Goal: Task Accomplishment & Management: Complete application form

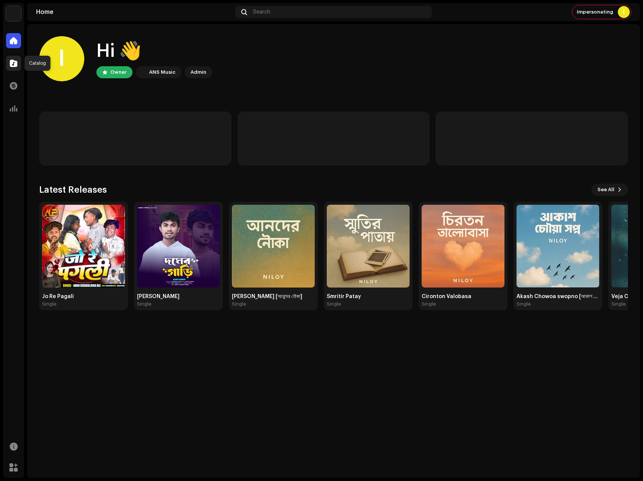
click at [15, 63] on span at bounding box center [14, 63] width 8 height 6
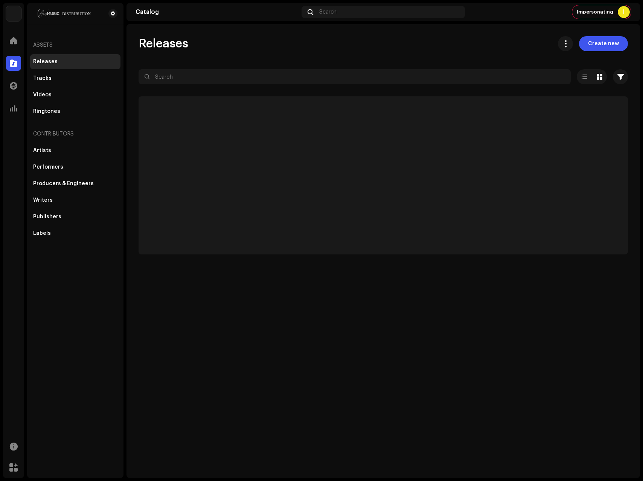
click at [15, 64] on span at bounding box center [14, 63] width 8 height 6
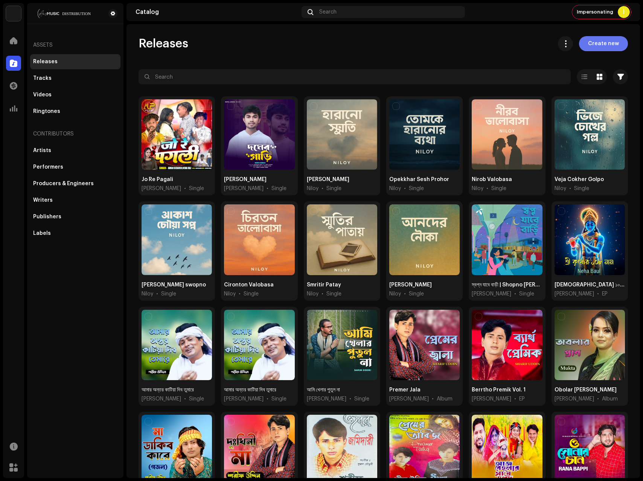
click at [606, 43] on span "Create new" at bounding box center [603, 43] width 31 height 15
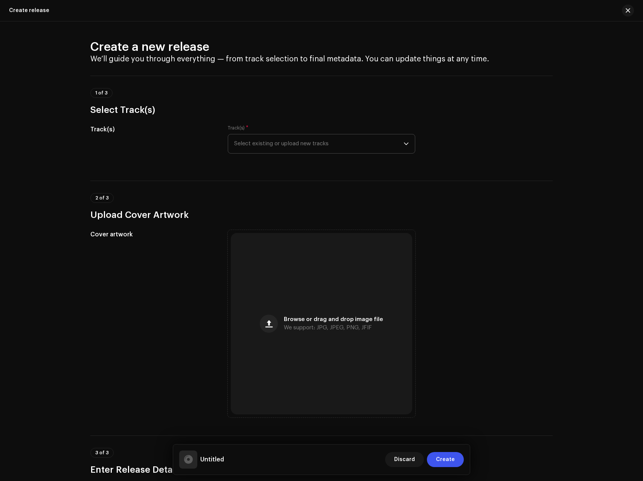
drag, startPoint x: 290, startPoint y: 156, endPoint x: 288, endPoint y: 146, distance: 10.0
click at [290, 156] on div "Track(s) * Select existing or upload new tracks" at bounding box center [321, 144] width 187 height 38
click at [288, 146] on span "Select existing or upload new tracks" at bounding box center [318, 143] width 169 height 19
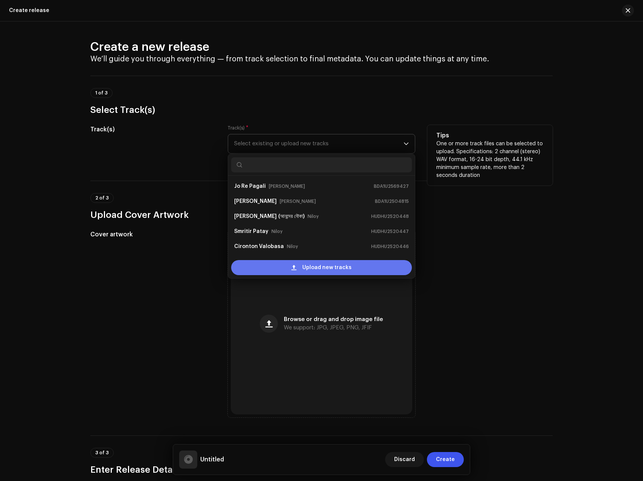
click at [281, 261] on div "Upload new tracks" at bounding box center [321, 267] width 181 height 15
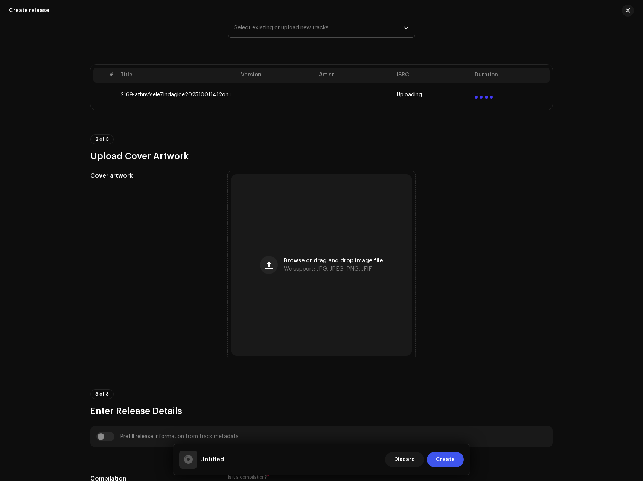
scroll to position [121, 0]
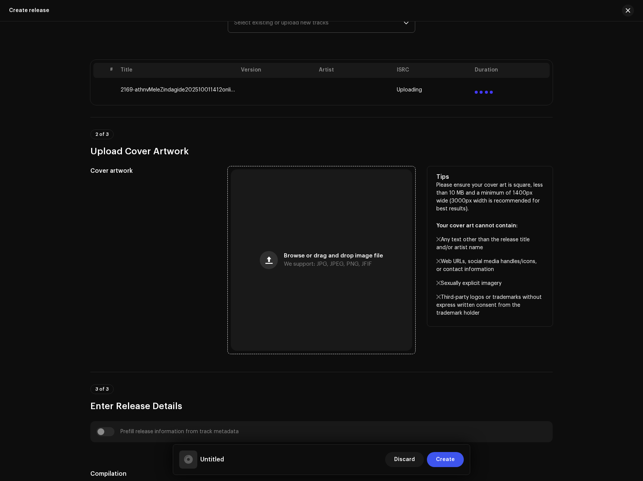
click at [268, 262] on span "button" at bounding box center [268, 260] width 7 height 6
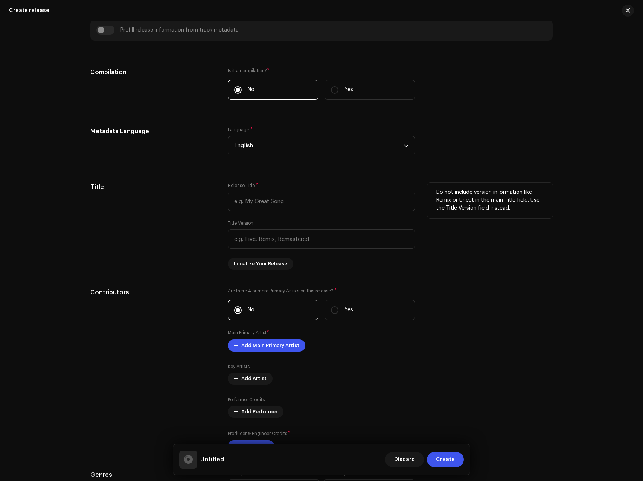
scroll to position [939, 0]
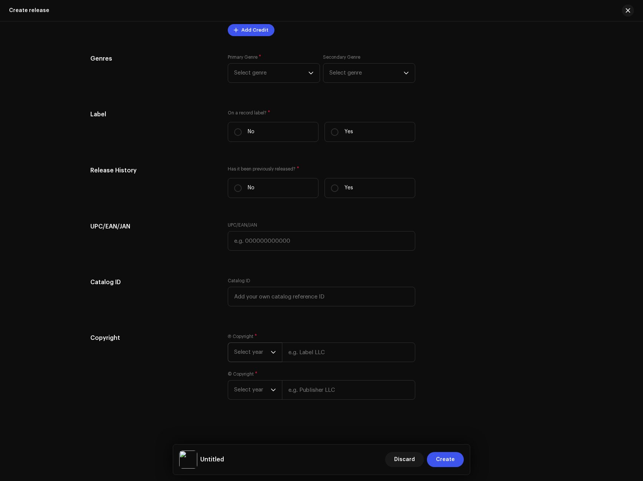
click at [275, 347] on p-select "Select year" at bounding box center [255, 352] width 54 height 20
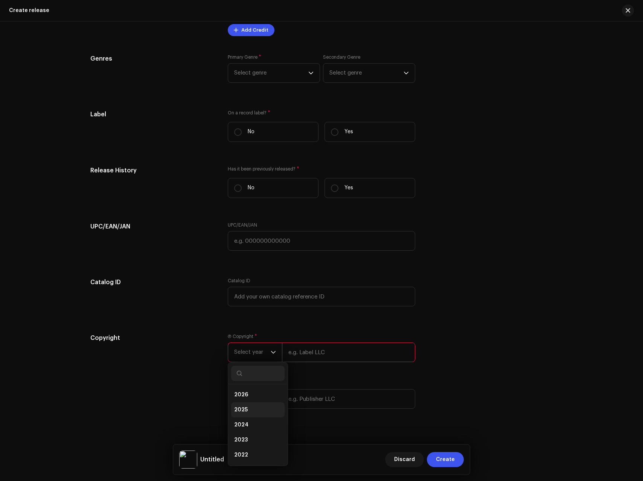
click at [247, 409] on li "2025" at bounding box center [257, 409] width 53 height 15
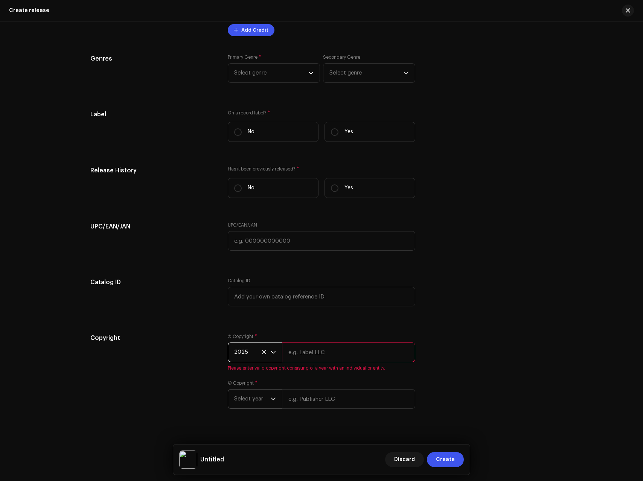
click at [260, 395] on span "Select year" at bounding box center [252, 399] width 37 height 19
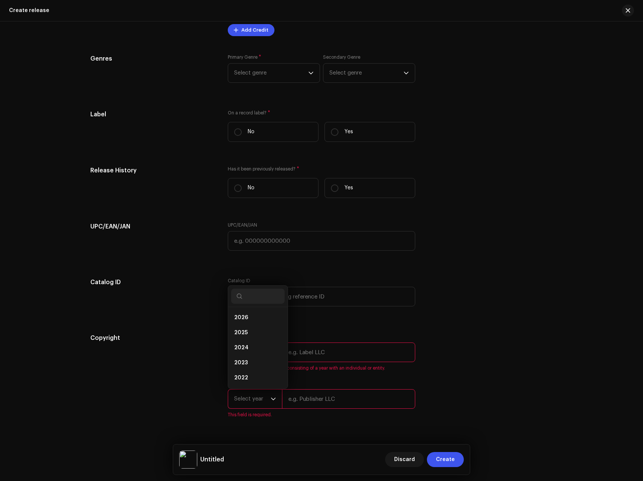
scroll to position [12, 0]
click at [250, 323] on li "2025" at bounding box center [257, 320] width 53 height 15
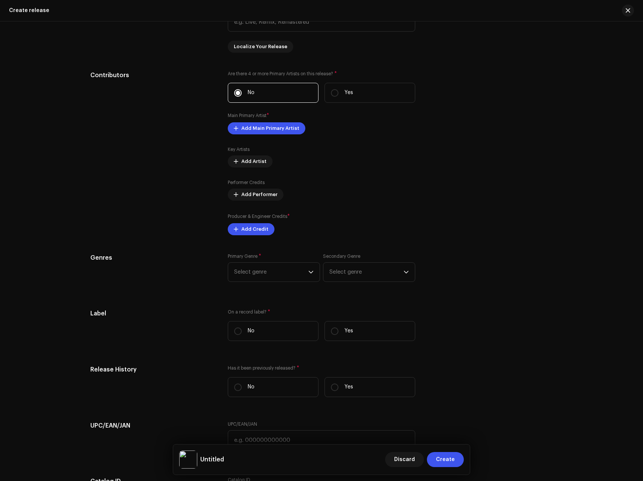
scroll to position [957, 0]
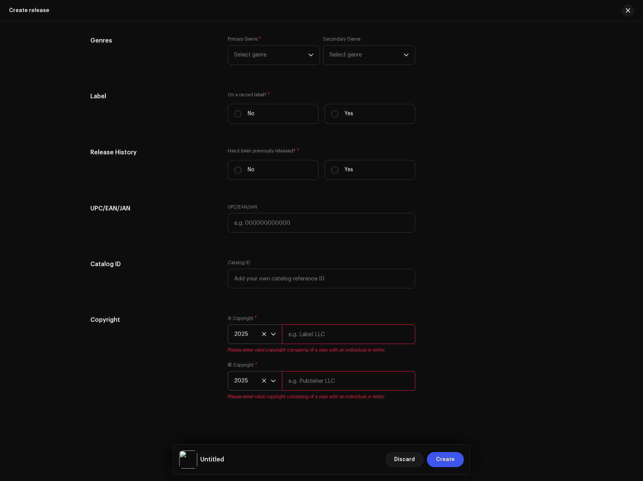
click at [315, 380] on input "text" at bounding box center [348, 381] width 133 height 20
paste input "[PERSON_NAME]"
type input "[PERSON_NAME]"
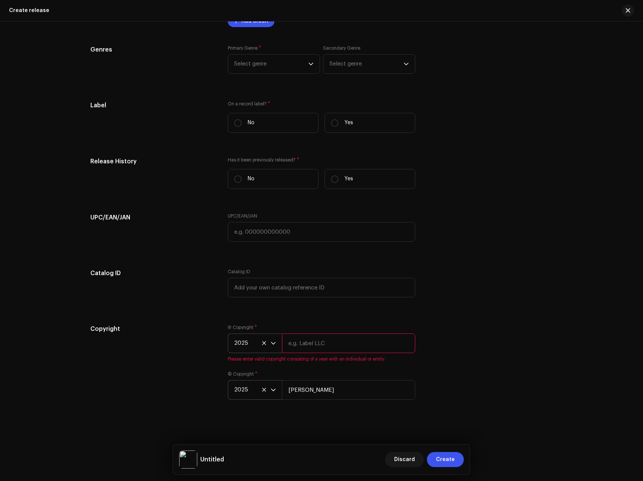
scroll to position [948, 0]
click at [322, 336] on input "text" at bounding box center [348, 343] width 133 height 20
paste input "[PERSON_NAME]"
type input "[PERSON_NAME]"
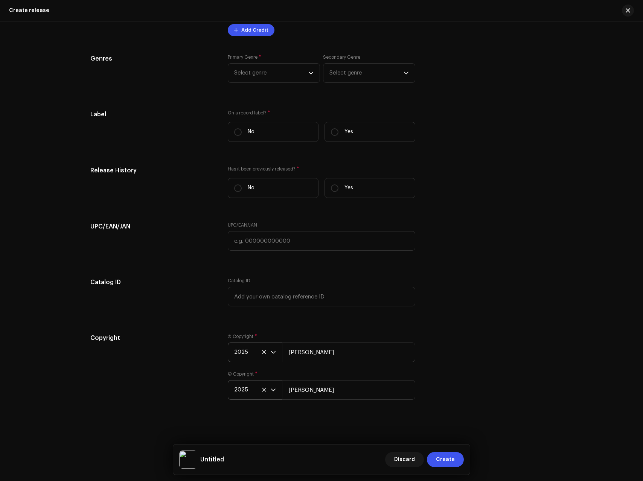
click at [125, 347] on div "Copyright" at bounding box center [152, 370] width 125 height 75
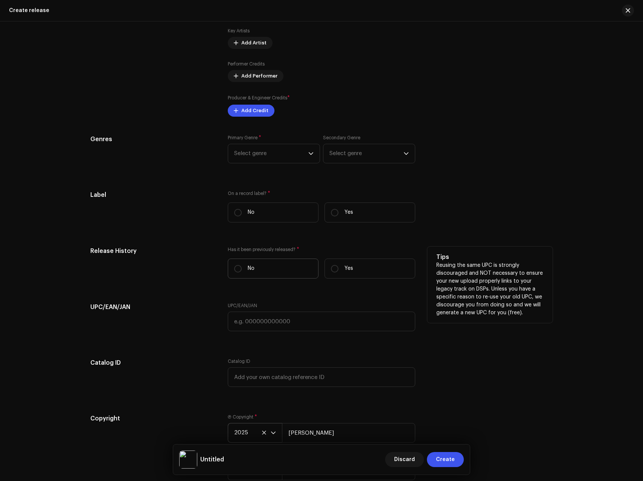
click at [258, 271] on label "No" at bounding box center [273, 269] width 91 height 20
click at [242, 271] on input "No" at bounding box center [238, 269] width 8 height 8
radio input "true"
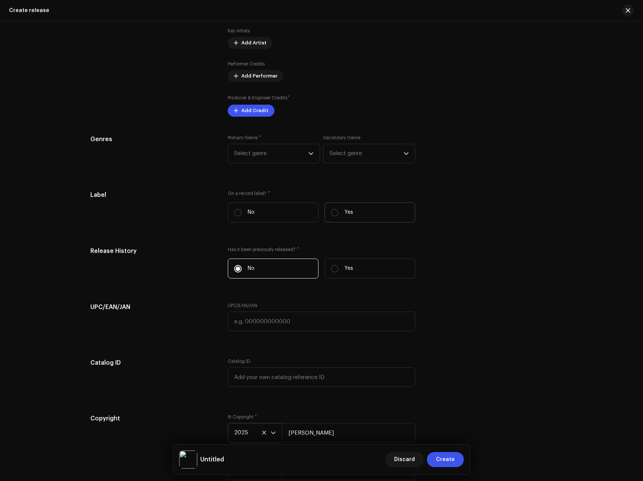
click at [351, 218] on label "Yes" at bounding box center [369, 212] width 91 height 20
click at [338, 216] on input "Yes" at bounding box center [335, 213] width 8 height 8
radio input "true"
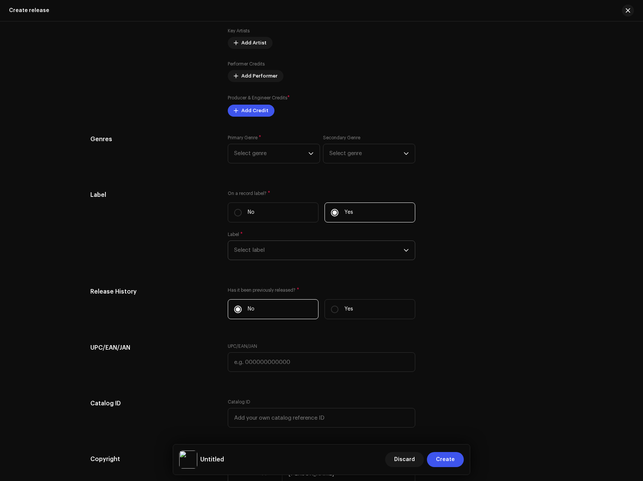
click at [269, 250] on span "Select label" at bounding box center [318, 250] width 169 height 19
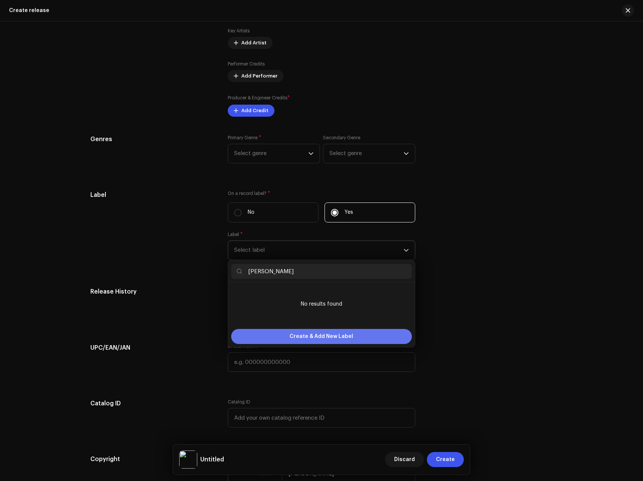
type input "[PERSON_NAME]"
click at [322, 336] on span "Create & Add New Label" at bounding box center [321, 336] width 64 height 15
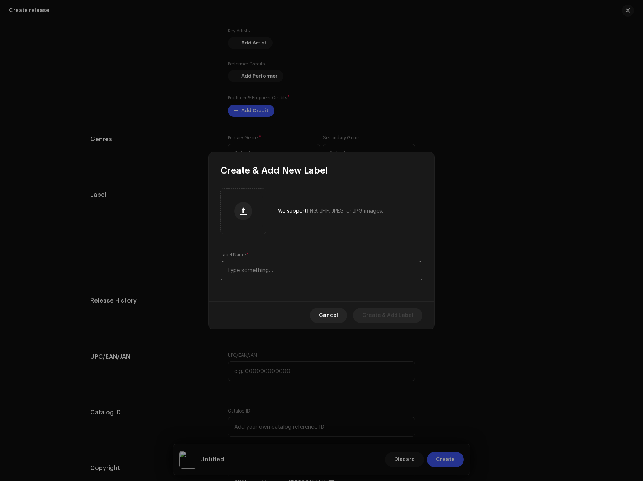
click at [269, 278] on input "text" at bounding box center [322, 271] width 202 height 20
paste input "[PERSON_NAME]"
type input "[PERSON_NAME]"
click at [402, 315] on span "Create & Add Label" at bounding box center [387, 315] width 51 height 15
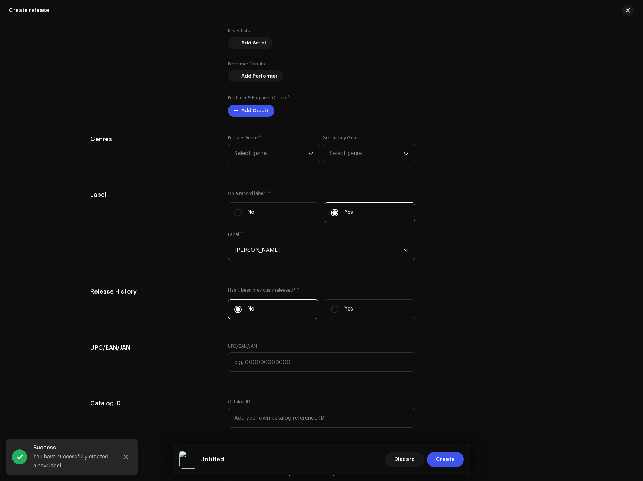
click at [276, 254] on span "[PERSON_NAME]" at bounding box center [318, 250] width 169 height 19
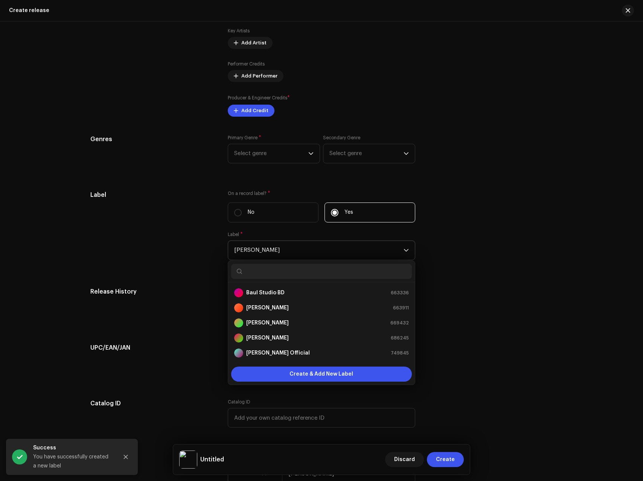
scroll to position [163, 0]
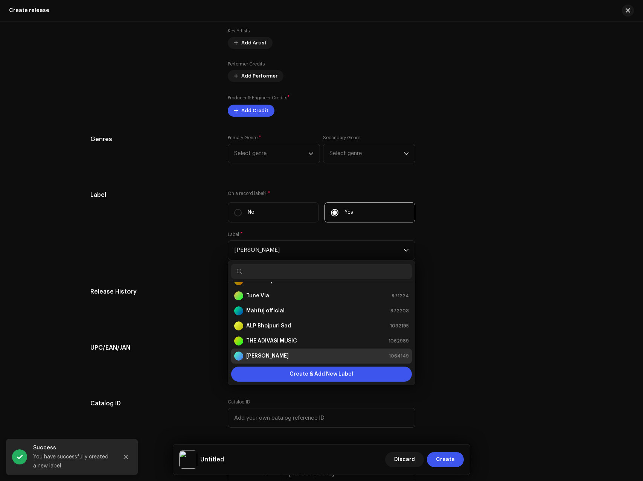
click at [165, 283] on div "Prefill release information from track metadata Compilation Is it a compilation…" at bounding box center [321, 107] width 462 height 846
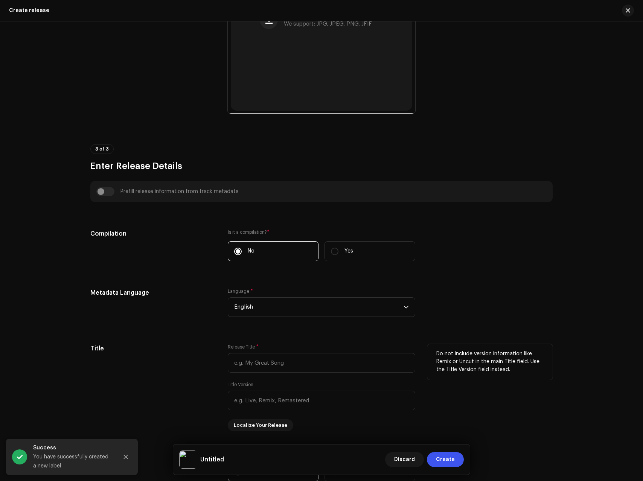
scroll to position [554, 0]
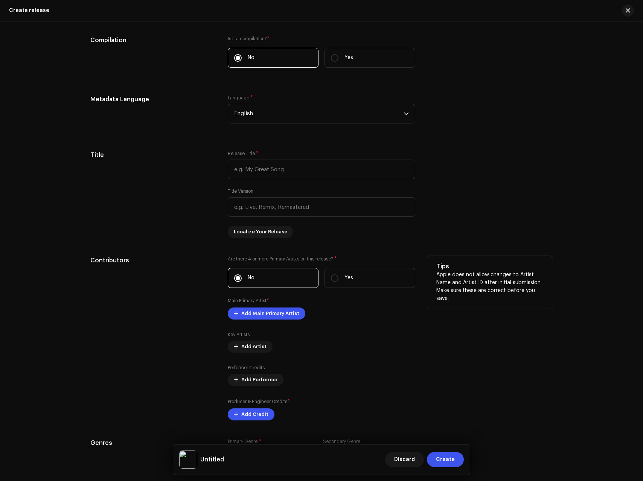
click at [255, 260] on label "Are there 4 or more Primary Artists on this release? *" at bounding box center [321, 259] width 187 height 6
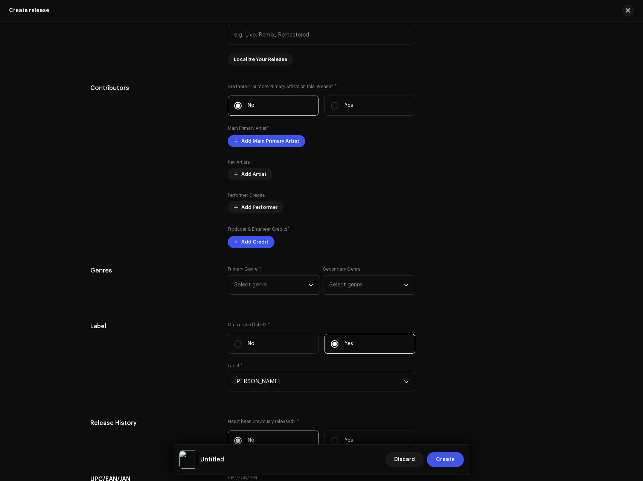
scroll to position [732, 0]
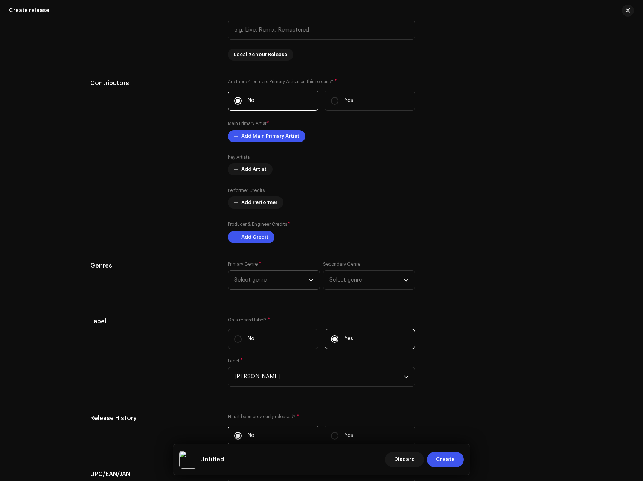
click at [275, 272] on span "Select genre" at bounding box center [271, 280] width 74 height 19
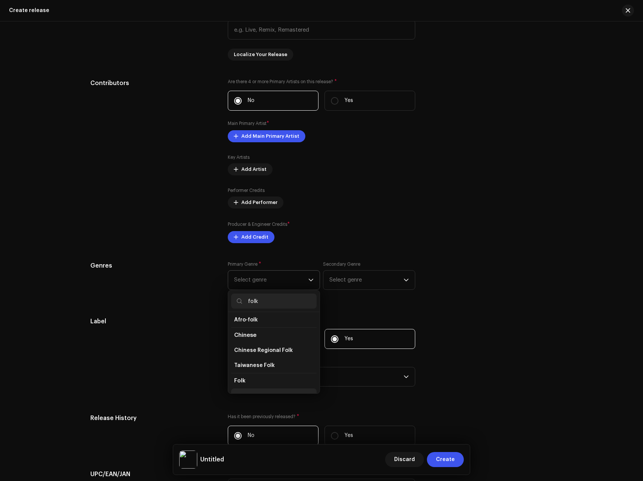
scroll to position [59, 0]
type input "folk"
click at [241, 356] on span "Folk" at bounding box center [239, 355] width 11 height 8
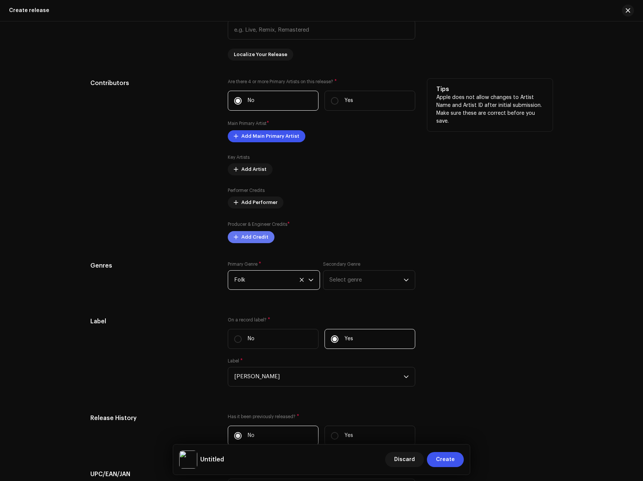
click at [254, 240] on span "Add Credit" at bounding box center [254, 237] width 27 height 15
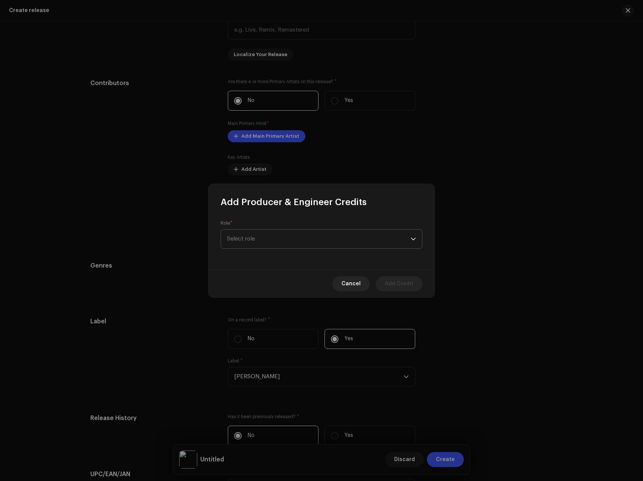
click at [267, 237] on span "Select role" at bounding box center [319, 239] width 184 height 19
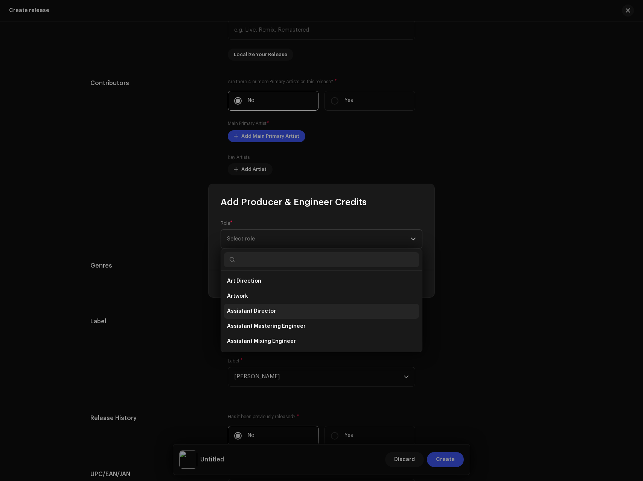
type input "r"
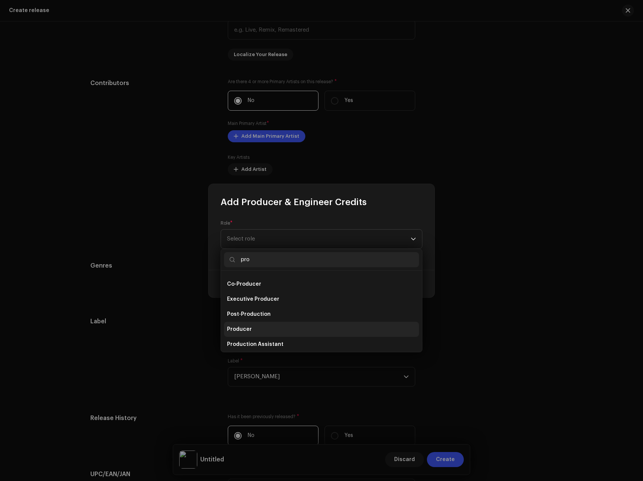
type input "pro"
click at [256, 324] on li "Producer" at bounding box center [321, 329] width 195 height 15
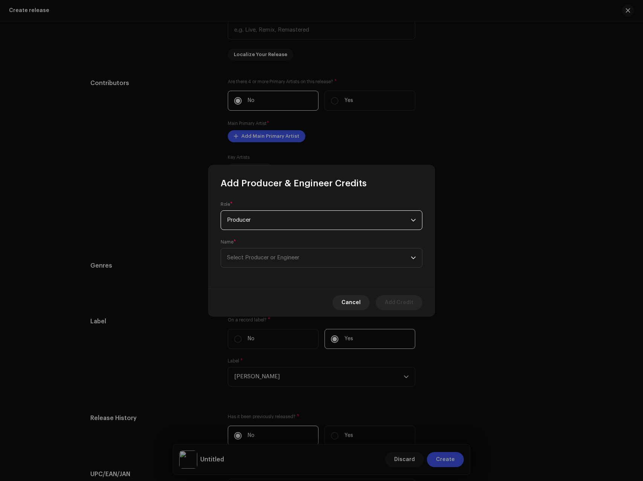
scroll to position [762, 0]
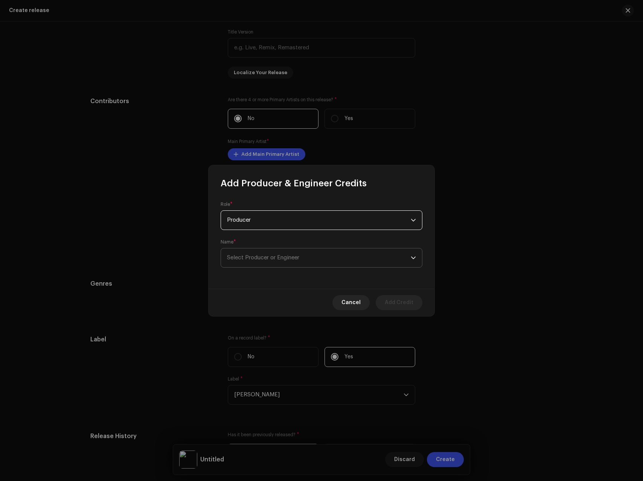
click at [245, 266] on span "Select Producer or Engineer" at bounding box center [319, 257] width 184 height 19
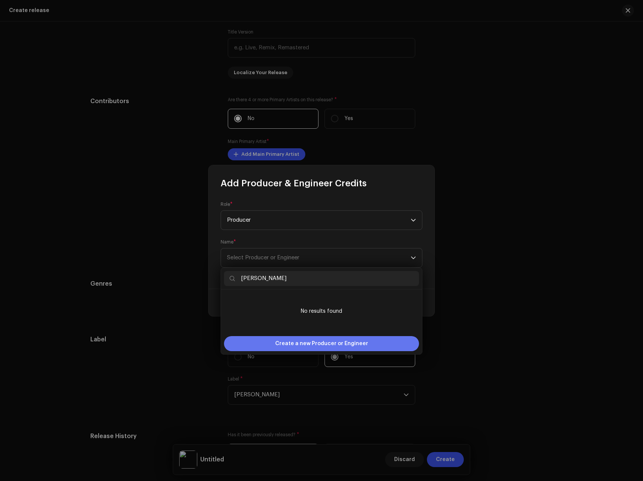
type input "[PERSON_NAME]"
click at [295, 339] on span "Create a new Producer or Engineer" at bounding box center [321, 343] width 93 height 15
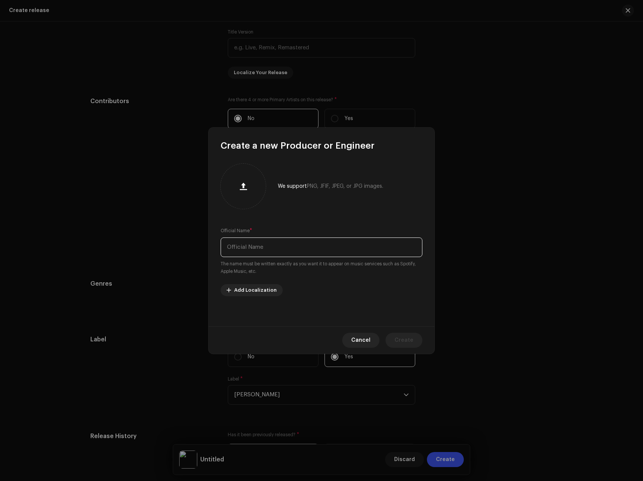
click at [293, 247] on input "text" at bounding box center [322, 247] width 202 height 20
paste input "[PERSON_NAME]"
type input "[PERSON_NAME]"
click at [403, 342] on span "Create" at bounding box center [403, 340] width 19 height 15
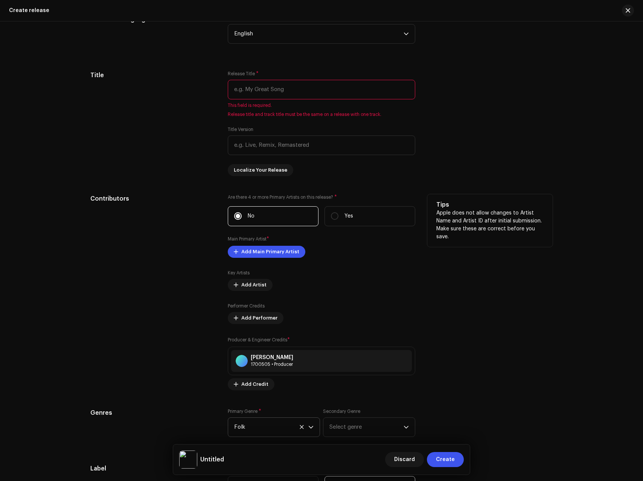
scroll to position [626, 0]
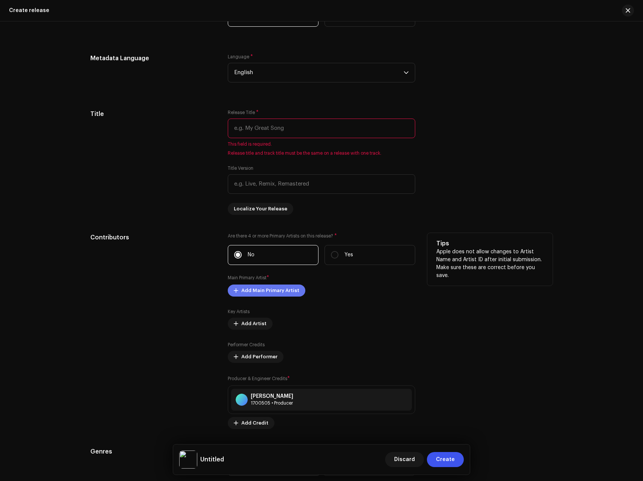
click at [268, 289] on span "Add Main Primary Artist" at bounding box center [270, 290] width 58 height 15
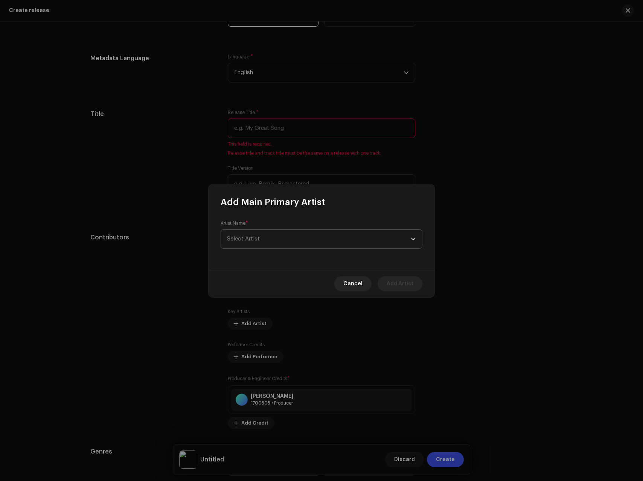
click at [272, 233] on span "Select Artist" at bounding box center [319, 239] width 184 height 19
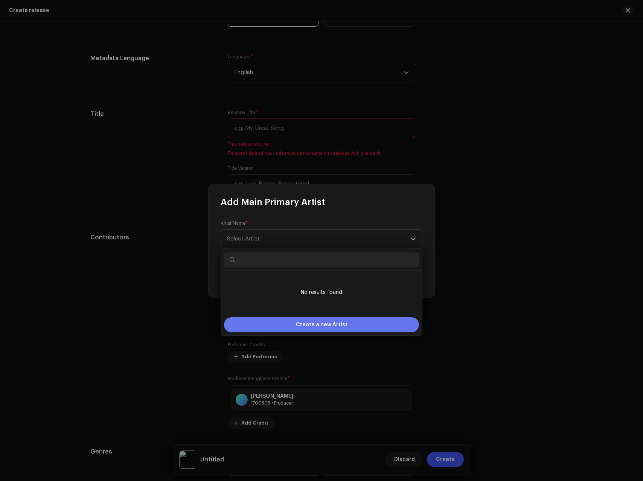
click at [323, 324] on span "Create a new Artist" at bounding box center [322, 324] width 52 height 15
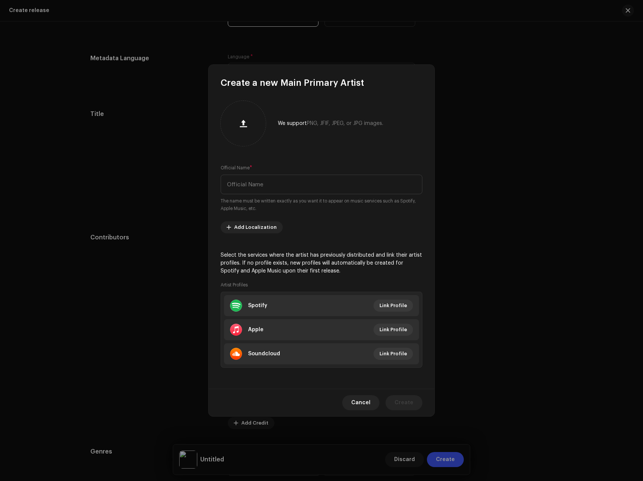
drag, startPoint x: 369, startPoint y: 245, endPoint x: 308, endPoint y: 196, distance: 77.6
click at [369, 245] on div "We support PNG, JFIF, JPEG, or JPG images. Official Name * The name must be wri…" at bounding box center [321, 239] width 226 height 300
click at [288, 185] on input "text" at bounding box center [322, 185] width 202 height 20
paste input "[PERSON_NAME]"
type input "[PERSON_NAME]"
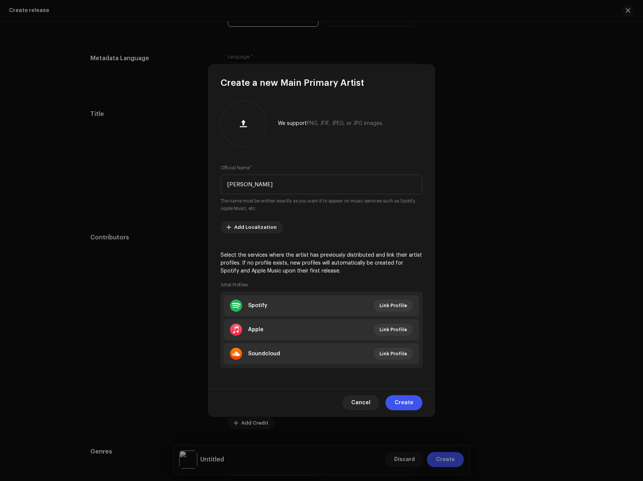
click at [408, 410] on div "Cancel Create" at bounding box center [321, 402] width 226 height 27
click at [400, 402] on span "Create" at bounding box center [403, 402] width 19 height 15
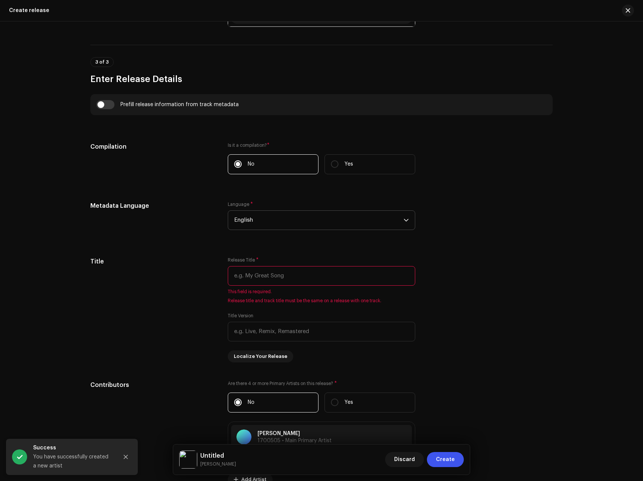
scroll to position [0, 0]
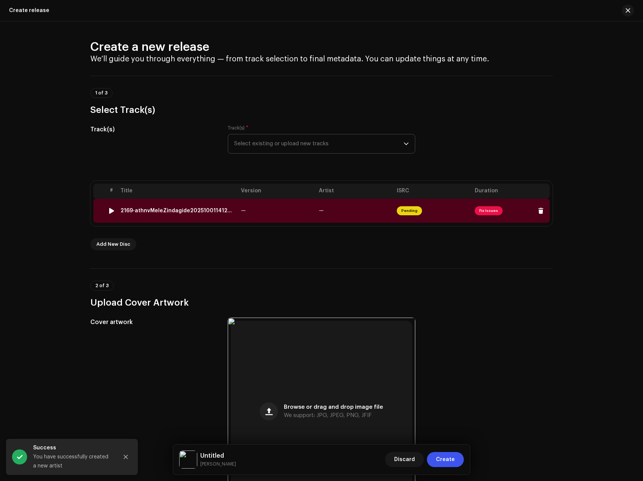
click at [203, 212] on div "2169-athnvMeleZindagide202510011412onlineaudioconvertercom.wav" at bounding box center [177, 211] width 114 height 6
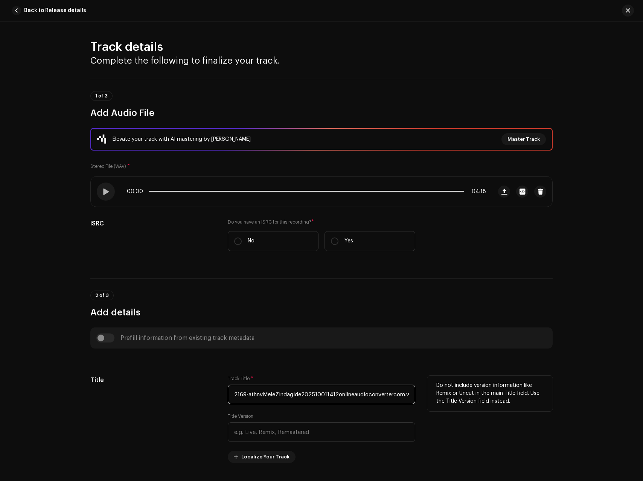
click at [283, 396] on input "2169-athnvMeleZindagide202510011412onlineaudioconvertercom.wav" at bounding box center [321, 395] width 187 height 20
paste input "[PERSON_NAME] De"
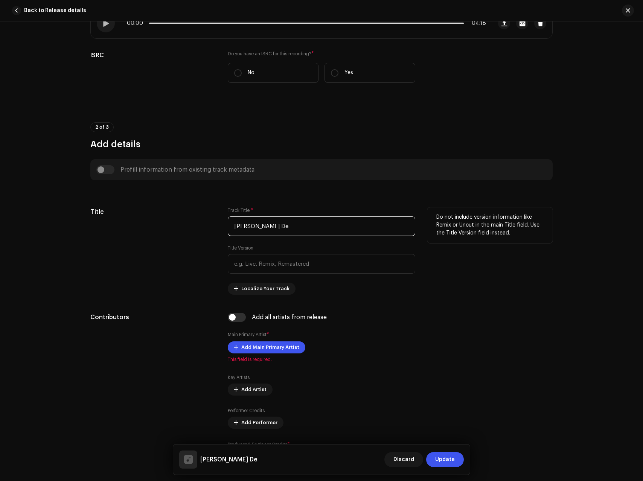
scroll to position [173, 0]
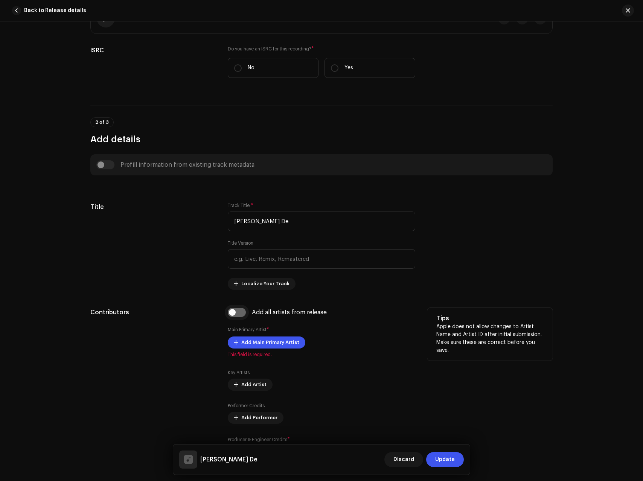
type input "[PERSON_NAME] De"
click at [235, 313] on input "checkbox" at bounding box center [237, 312] width 18 height 9
checkbox input "true"
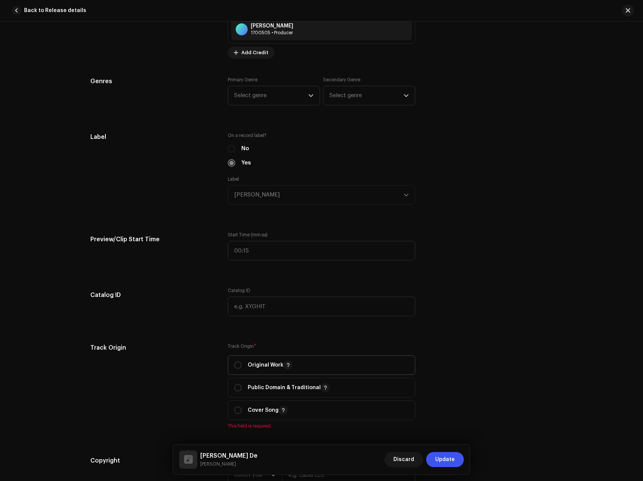
scroll to position [757, 0]
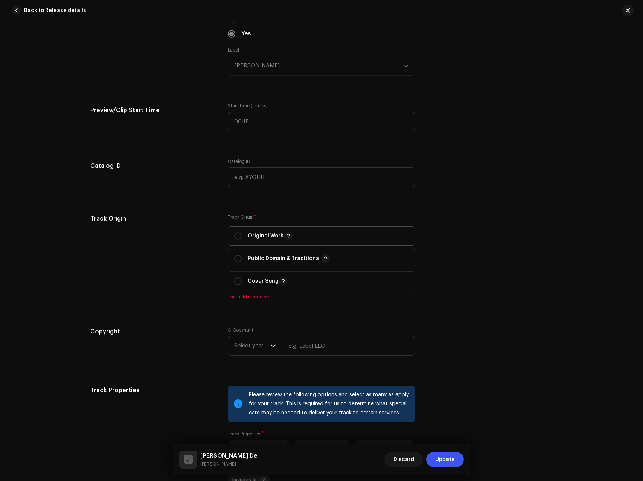
click at [245, 236] on div "Original Work" at bounding box center [263, 235] width 58 height 9
radio input "true"
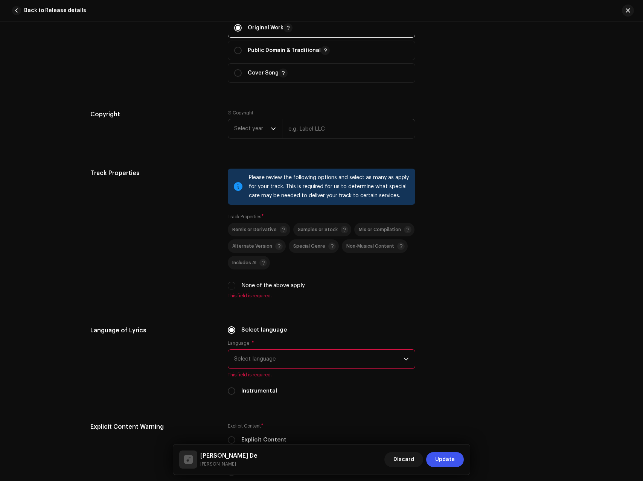
scroll to position [970, 0]
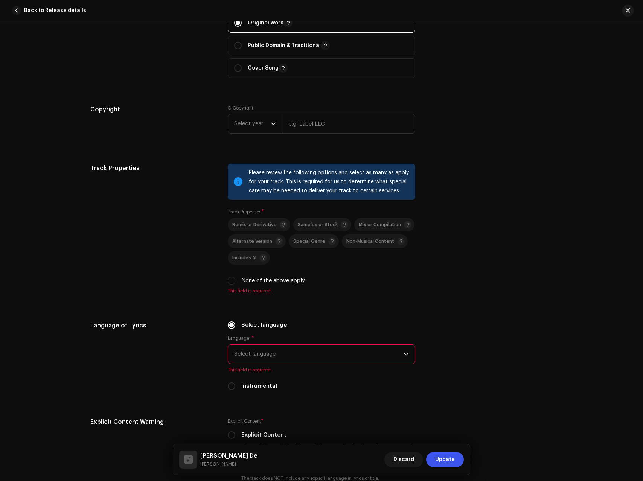
drag, startPoint x: 257, startPoint y: 280, endPoint x: 250, endPoint y: 321, distance: 42.3
click at [257, 280] on label "None of the above apply" at bounding box center [273, 281] width 64 height 8
click at [235, 280] on input "None of the above apply" at bounding box center [232, 281] width 8 height 8
checkbox input "true"
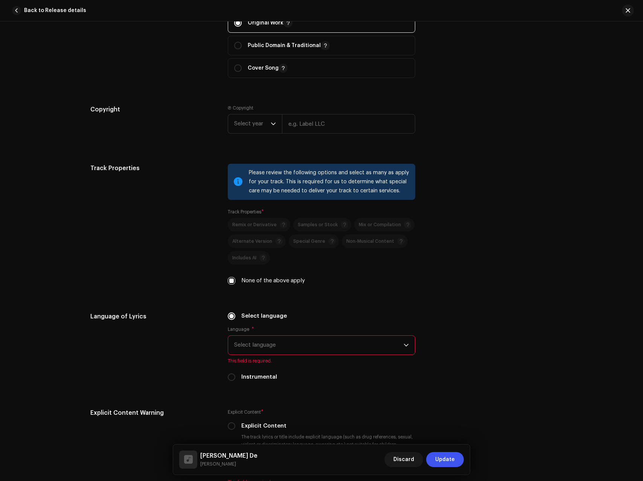
click at [265, 346] on span "Select language" at bounding box center [318, 345] width 169 height 19
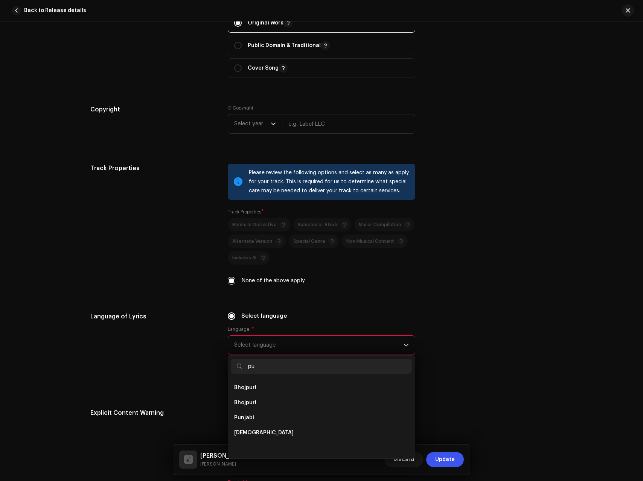
scroll to position [0, 0]
type input "pun"
click at [241, 391] on li "Punjabi" at bounding box center [321, 387] width 181 height 15
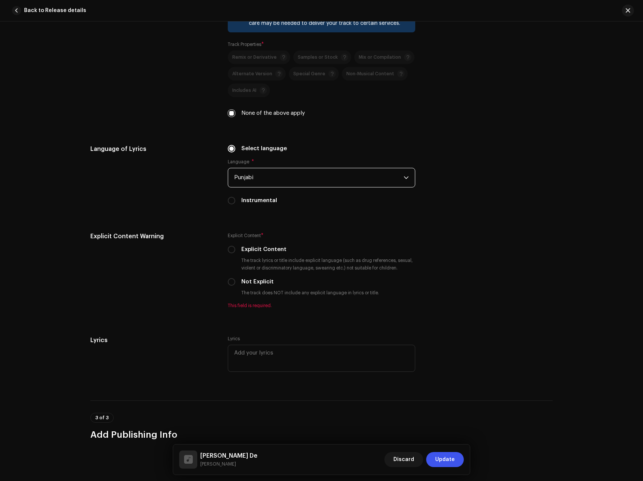
scroll to position [1176, 0]
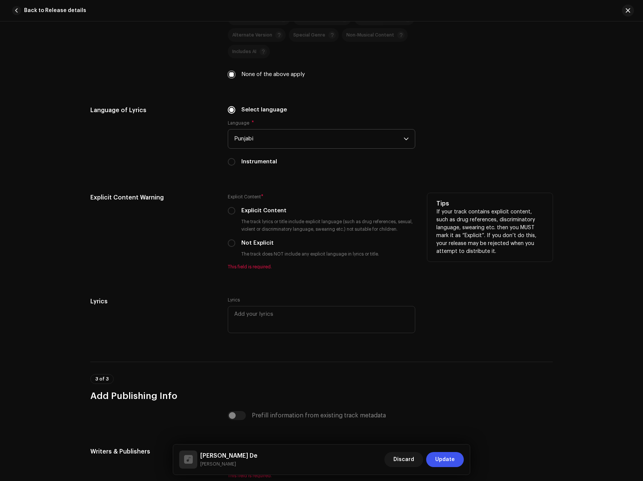
click at [245, 241] on label "Not Explicit" at bounding box center [257, 243] width 32 height 8
click at [235, 241] on input "Not Explicit" at bounding box center [232, 243] width 8 height 8
radio input "true"
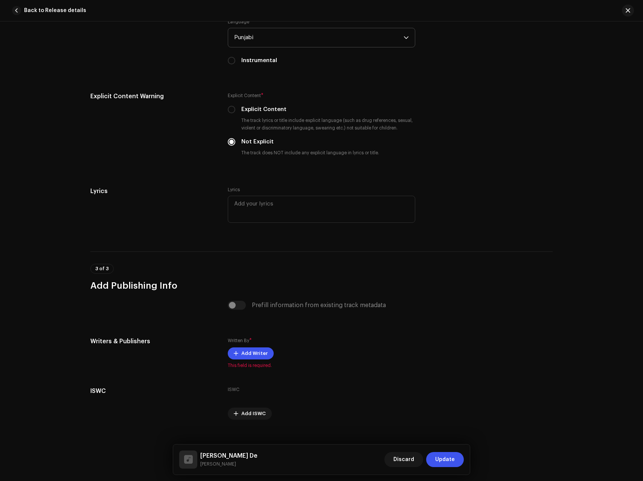
scroll to position [1289, 0]
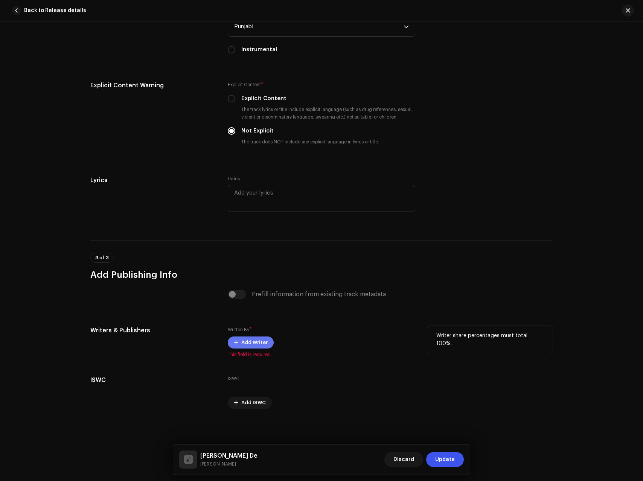
click at [253, 337] on span "Add Writer" at bounding box center [254, 342] width 26 height 15
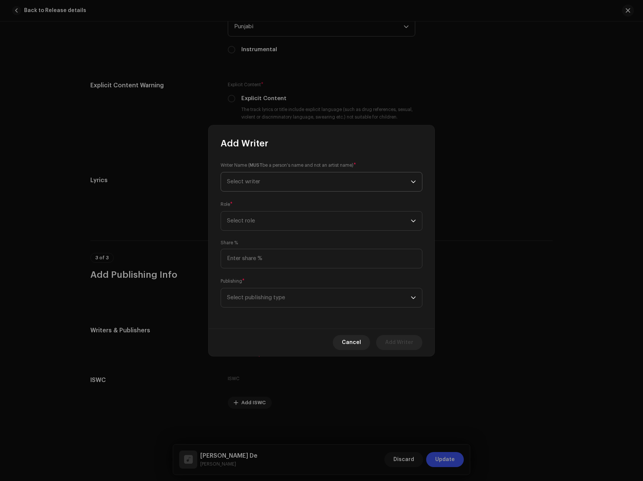
click at [251, 176] on span "Select writer" at bounding box center [319, 181] width 184 height 19
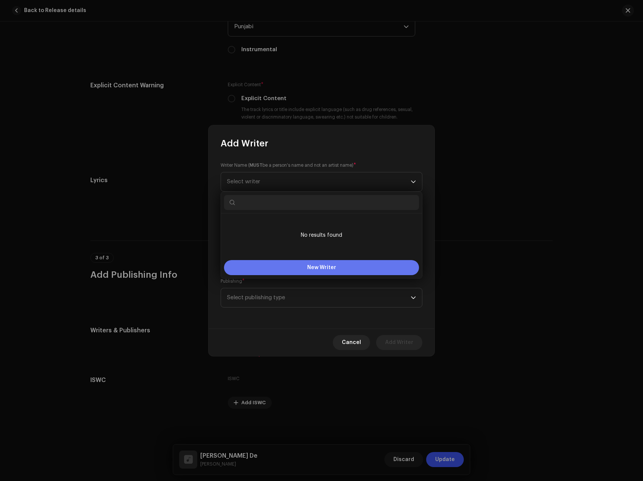
click at [331, 265] on span "New Writer" at bounding box center [321, 267] width 29 height 5
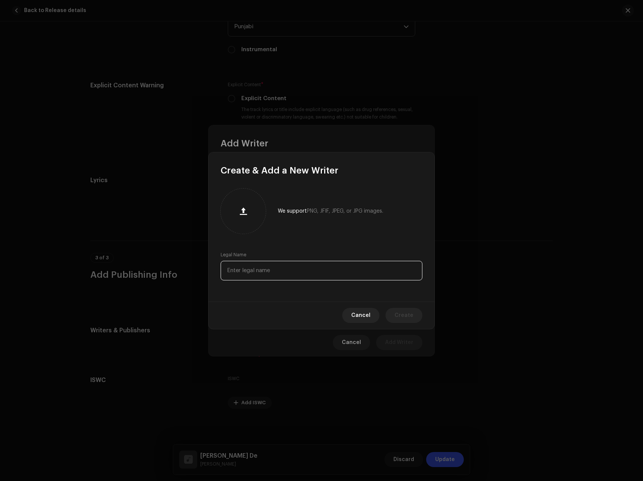
click at [263, 267] on input "text" at bounding box center [322, 271] width 202 height 20
paste input "[PERSON_NAME]"
type input "[PERSON_NAME]"
click at [411, 314] on span "Create" at bounding box center [403, 315] width 19 height 15
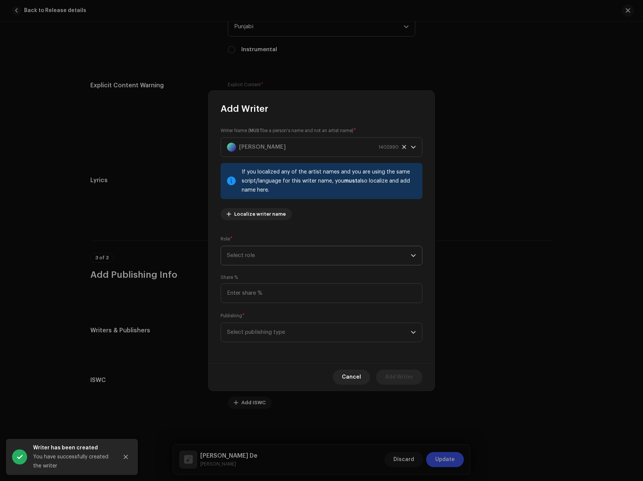
click at [266, 263] on span "Select role" at bounding box center [319, 255] width 184 height 19
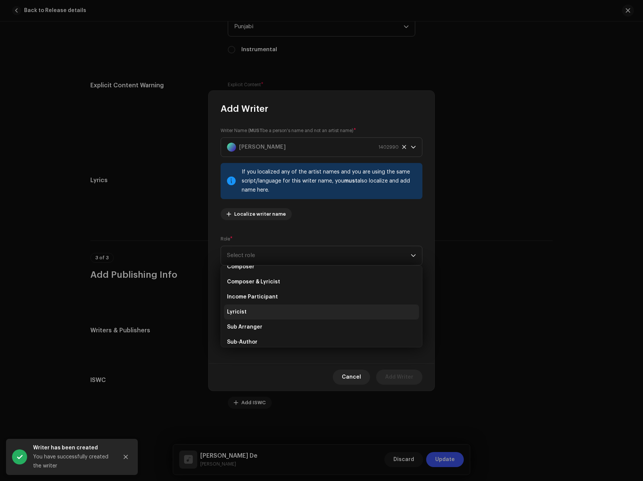
click at [244, 306] on li "Lyricist" at bounding box center [321, 311] width 195 height 15
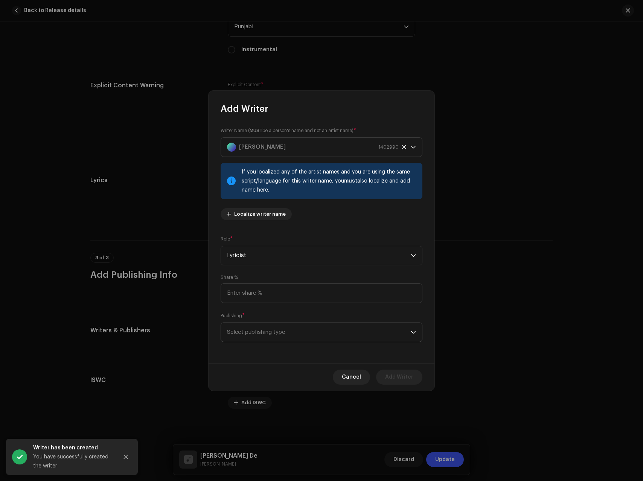
click at [256, 340] on span "Select publishing type" at bounding box center [319, 332] width 184 height 19
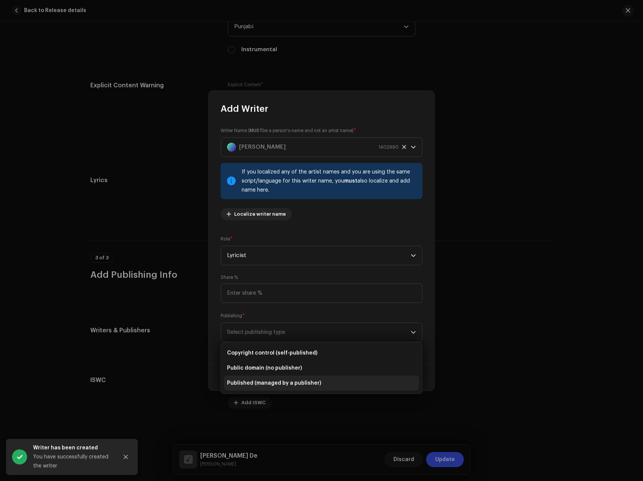
click at [255, 386] on span "Published (managed by a publisher)" at bounding box center [274, 383] width 94 height 8
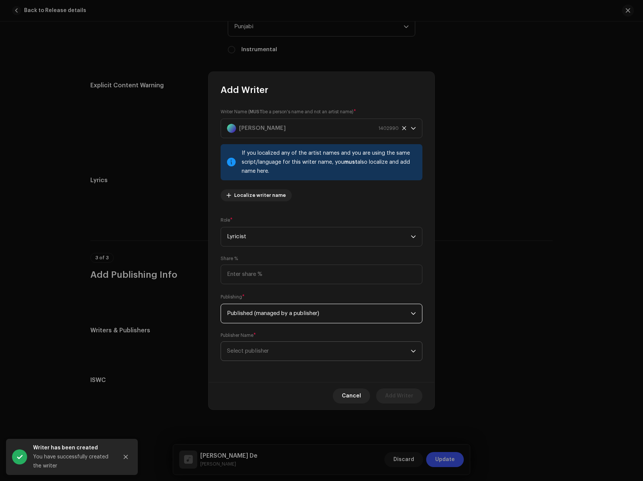
drag, startPoint x: 269, startPoint y: 336, endPoint x: 266, endPoint y: 344, distance: 7.6
click at [268, 339] on div "Publisher Name * Select publisher" at bounding box center [322, 346] width 202 height 29
click at [261, 352] on span "Select publisher" at bounding box center [248, 351] width 42 height 6
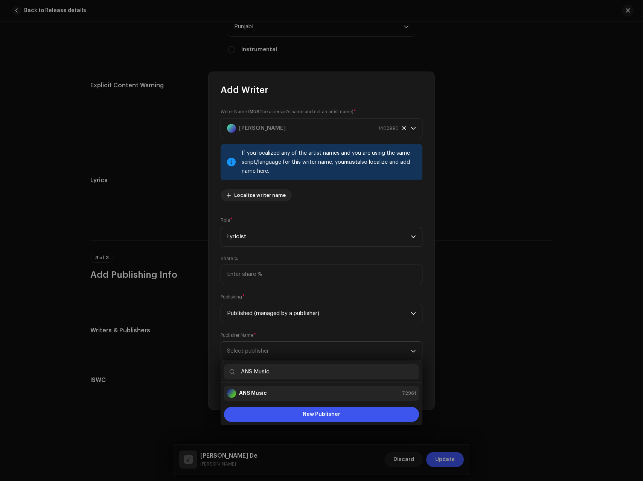
type input "ANS Music"
click at [258, 393] on strong "ANS Music" at bounding box center [253, 394] width 28 height 8
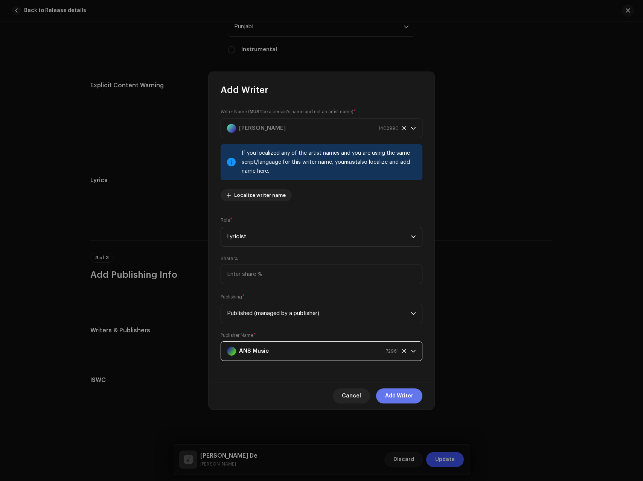
click at [405, 397] on span "Add Writer" at bounding box center [399, 395] width 28 height 15
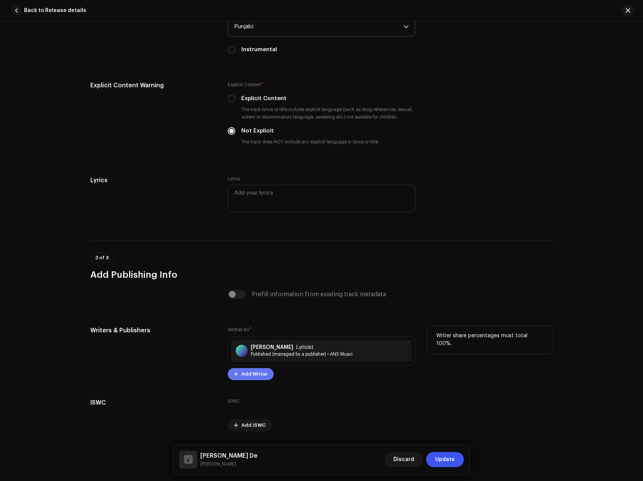
click at [260, 379] on span "Add Writer" at bounding box center [254, 374] width 26 height 15
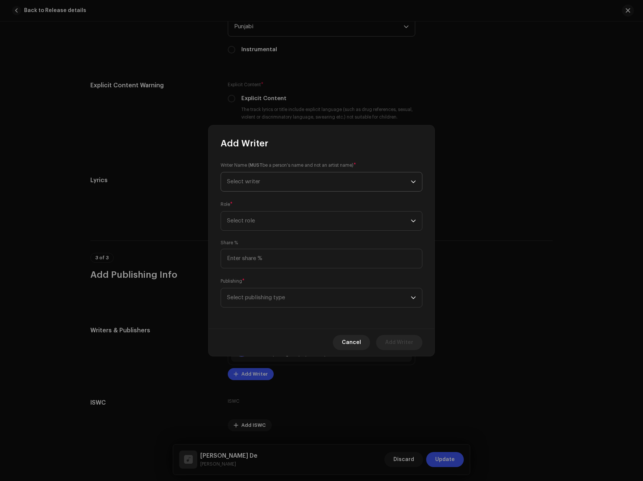
click at [272, 184] on span "Select writer" at bounding box center [319, 181] width 184 height 19
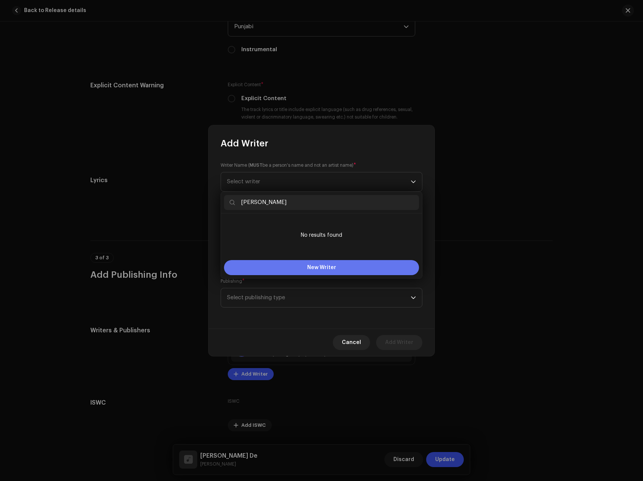
type input "[PERSON_NAME]"
click at [309, 268] on span "New Writer" at bounding box center [321, 267] width 29 height 5
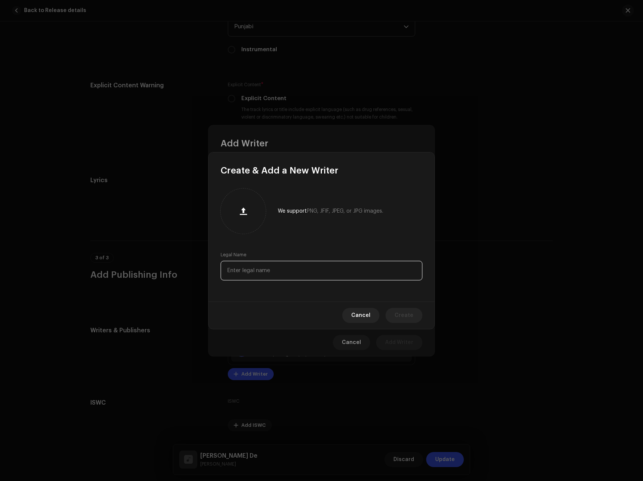
click at [262, 275] on input "text" at bounding box center [322, 271] width 202 height 20
paste input "[PERSON_NAME]"
type input "[PERSON_NAME]"
drag, startPoint x: 403, startPoint y: 305, endPoint x: 405, endPoint y: 316, distance: 11.2
click at [403, 305] on div "Cancel Create" at bounding box center [321, 314] width 226 height 27
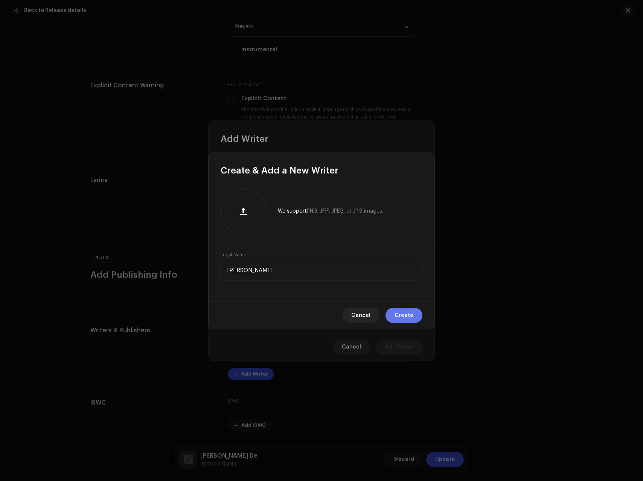
click at [405, 316] on span "Create" at bounding box center [403, 315] width 19 height 15
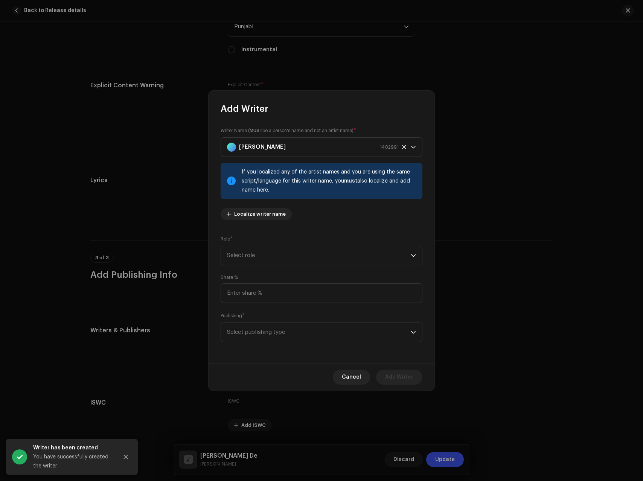
click at [254, 226] on div "Writer Name ( MUST be a person's name and not an artist name) * [PERSON_NAME] 1…" at bounding box center [321, 239] width 226 height 248
click at [247, 258] on span "Select role" at bounding box center [319, 255] width 184 height 19
click at [252, 303] on span "Composer" at bounding box center [240, 307] width 27 height 8
drag, startPoint x: 262, startPoint y: 330, endPoint x: 262, endPoint y: 336, distance: 6.0
click at [262, 330] on span "Select publishing type" at bounding box center [319, 332] width 184 height 19
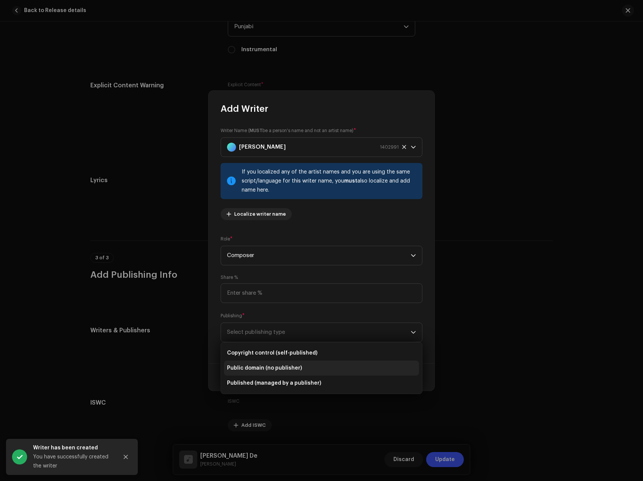
click at [253, 367] on span "Public domain (no publisher)" at bounding box center [264, 368] width 75 height 8
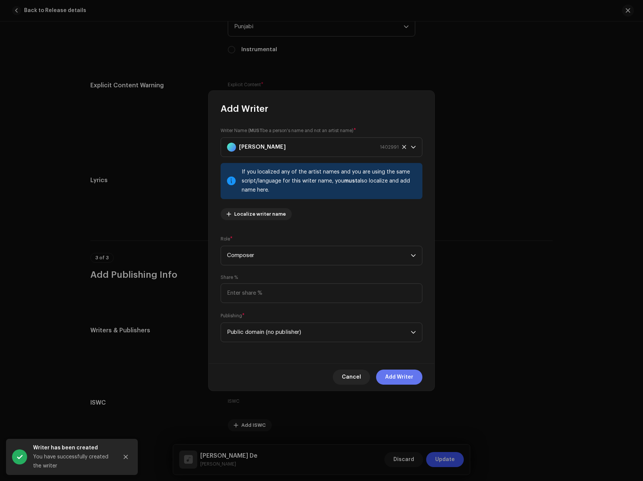
click at [399, 374] on span "Add Writer" at bounding box center [399, 377] width 28 height 15
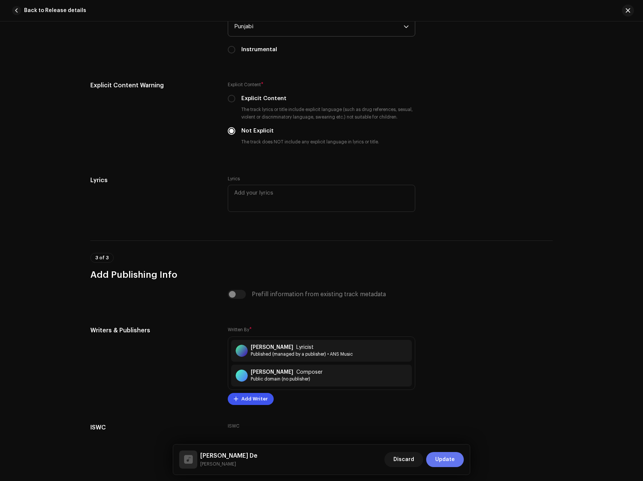
click at [442, 461] on span "Update" at bounding box center [445, 459] width 20 height 15
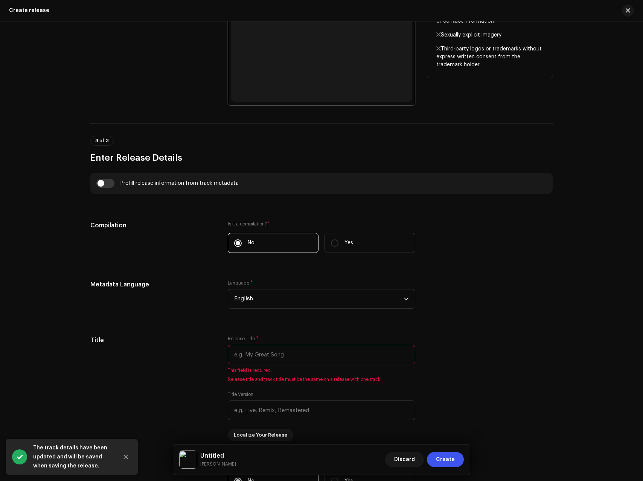
scroll to position [404, 0]
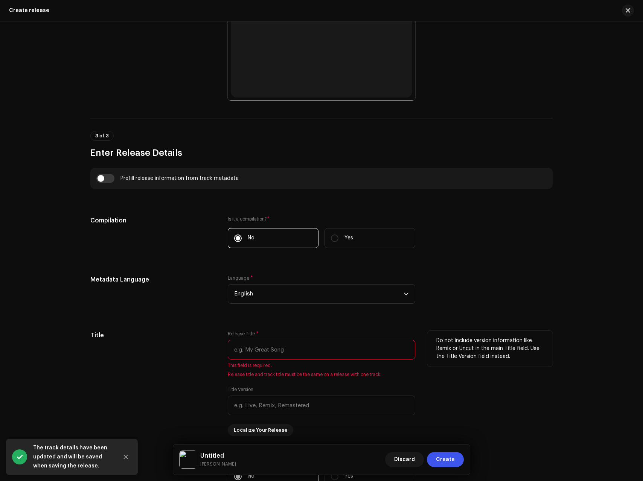
click at [295, 353] on input "text" at bounding box center [321, 350] width 187 height 20
paste input "[PERSON_NAME] De"
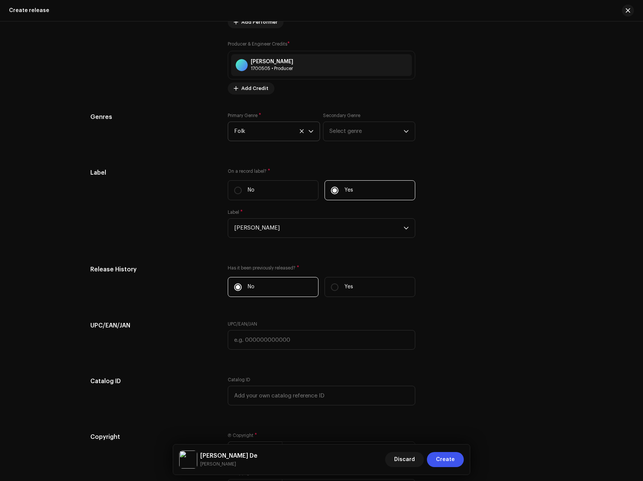
scroll to position [1049, 0]
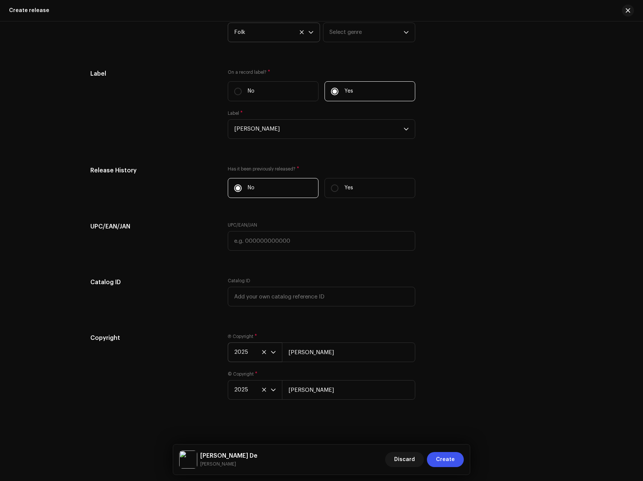
type input "[PERSON_NAME] De"
drag, startPoint x: 478, startPoint y: 369, endPoint x: 462, endPoint y: 403, distance: 38.1
click at [478, 369] on div "Copyright Ⓟ Copyright * 2025 [PERSON_NAME] © Copyright * 2025 [PERSON_NAME]" at bounding box center [321, 370] width 462 height 75
click at [449, 460] on span "Create" at bounding box center [445, 459] width 19 height 15
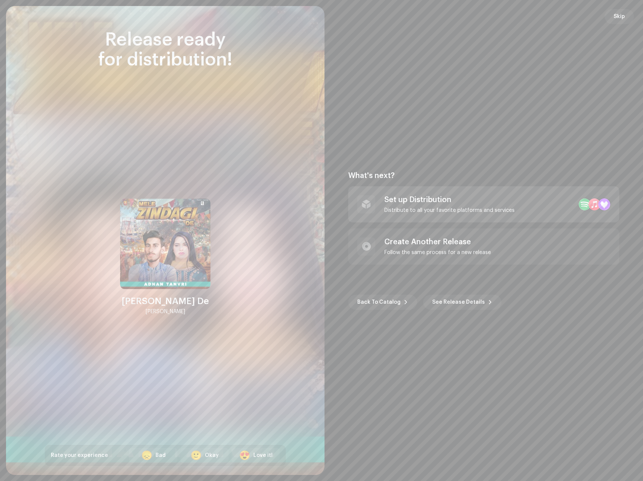
click at [425, 213] on div "Set up Distribution Distribute to all your favorite platforms and services" at bounding box center [483, 204] width 271 height 36
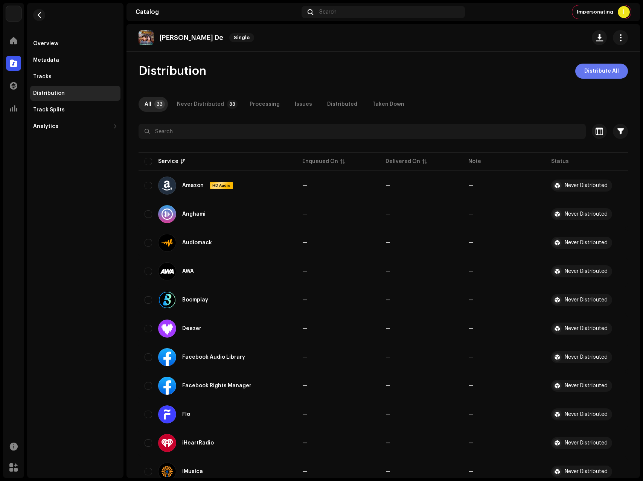
click at [602, 75] on span "Distribute All" at bounding box center [601, 71] width 35 height 15
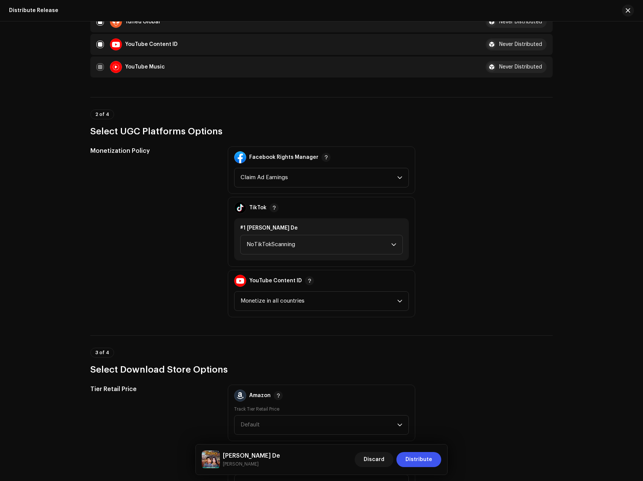
scroll to position [810, 0]
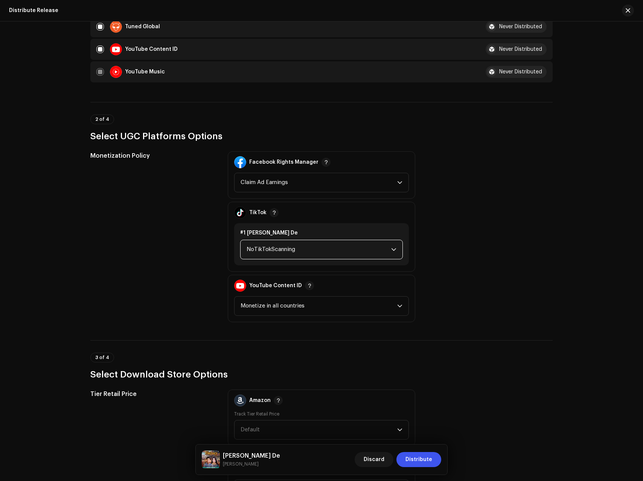
click at [301, 251] on span "NoTikTokScanning" at bounding box center [319, 249] width 145 height 19
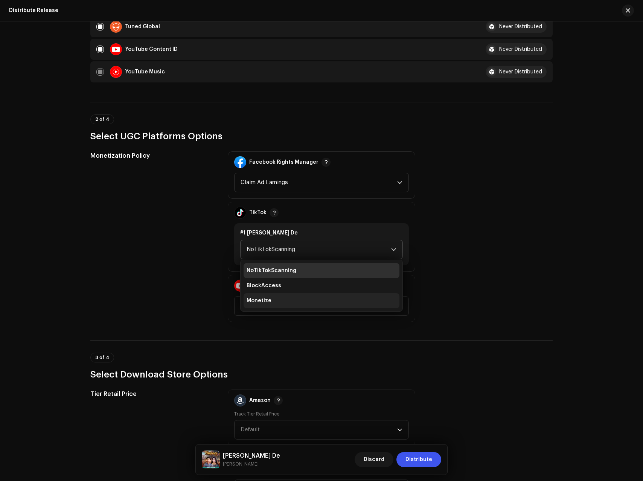
click at [260, 300] on span "Monetize" at bounding box center [259, 301] width 25 height 8
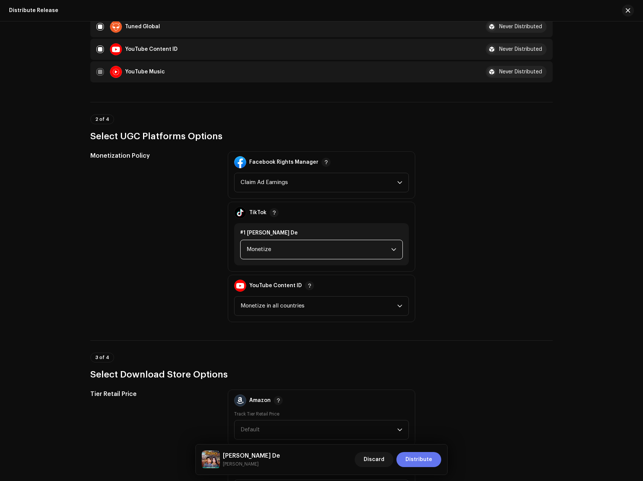
click at [429, 459] on span "Distribute" at bounding box center [418, 459] width 27 height 15
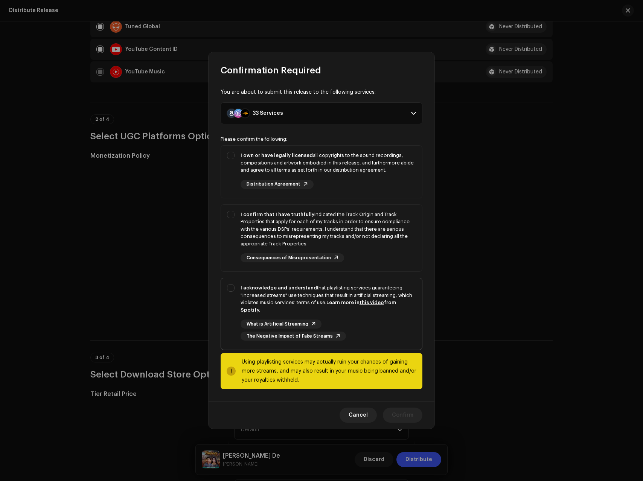
click at [319, 293] on div "I acknowledge and understand that playlisting services guaranteeing "increased …" at bounding box center [327, 298] width 175 height 29
checkbox input "true"
click at [353, 242] on div "I confirm that I have truthfully indicated the Track Origin and Track Propertie…" at bounding box center [327, 229] width 175 height 37
checkbox input "true"
click at [328, 174] on div "I own or have legally licensed all copyrights to the sound recordings, composit…" at bounding box center [327, 163] width 175 height 22
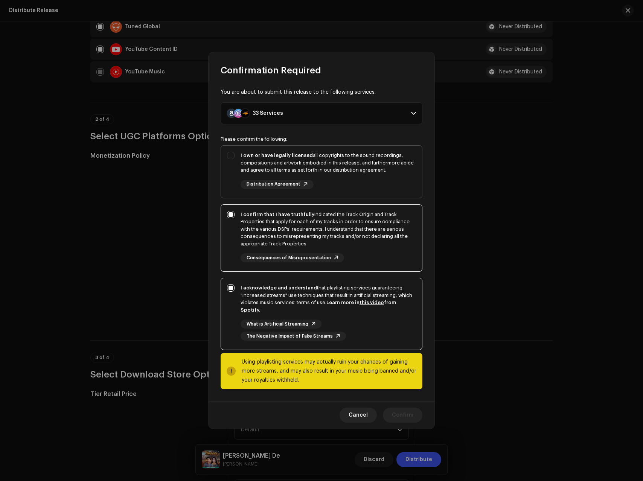
checkbox input "true"
drag, startPoint x: 398, startPoint y: 419, endPoint x: 398, endPoint y: 415, distance: 4.1
click at [398, 419] on div "Cancel Confirm" at bounding box center [321, 414] width 226 height 27
click at [399, 414] on span "Confirm" at bounding box center [402, 415] width 21 height 15
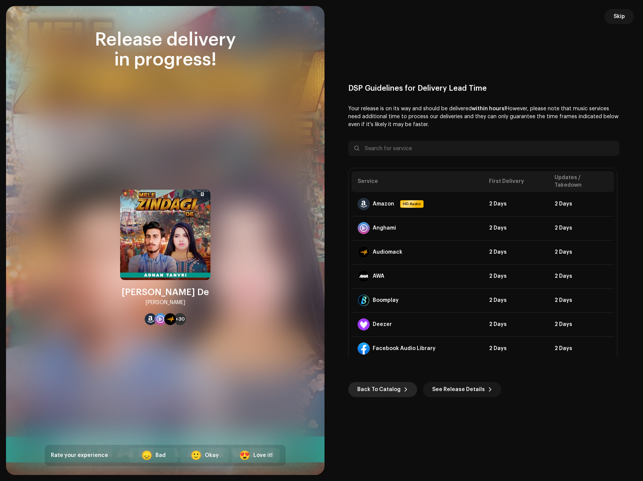
click at [379, 390] on span "Back To Catalog" at bounding box center [378, 389] width 43 height 15
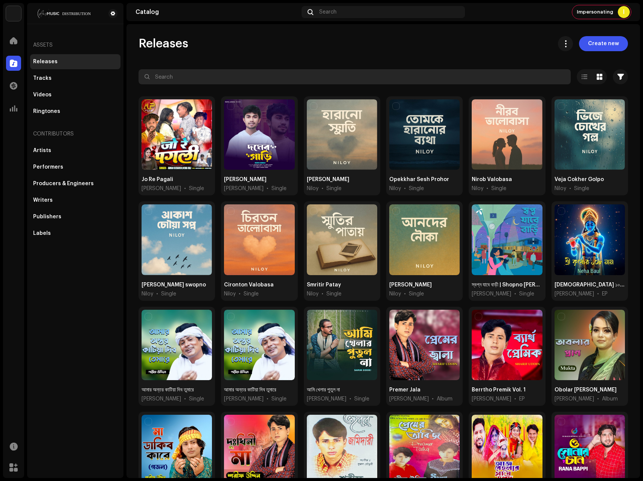
click at [202, 76] on input "text" at bounding box center [354, 76] width 432 height 15
paste input "[PERSON_NAME] De"
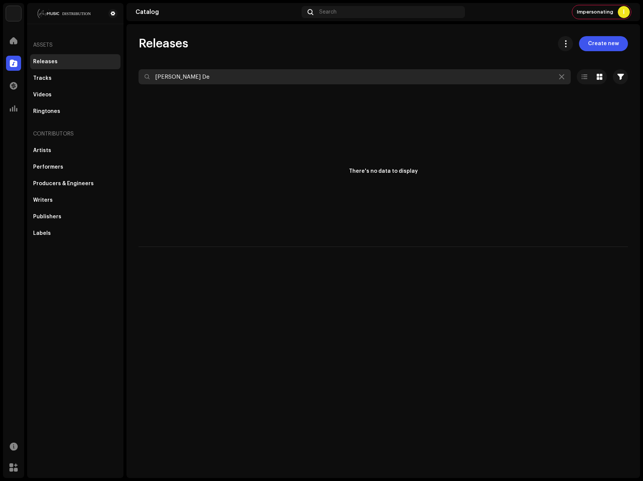
click at [315, 79] on input "[PERSON_NAME] De" at bounding box center [354, 76] width 432 height 15
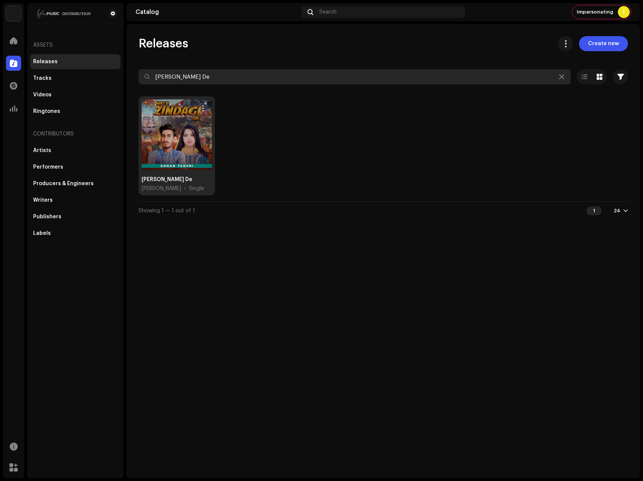
type input "[PERSON_NAME] De"
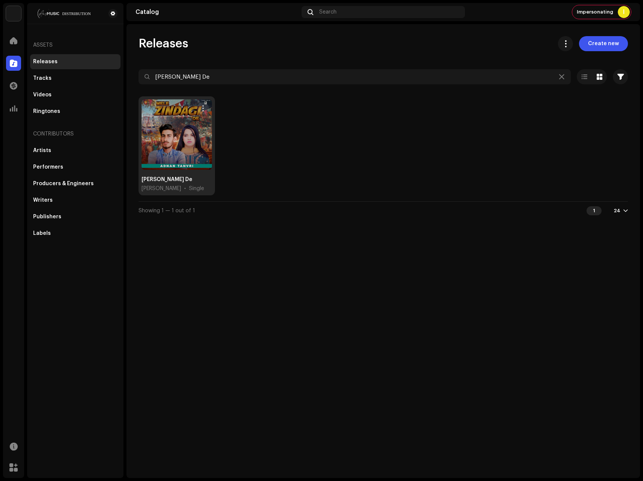
click at [178, 134] on div at bounding box center [177, 134] width 70 height 70
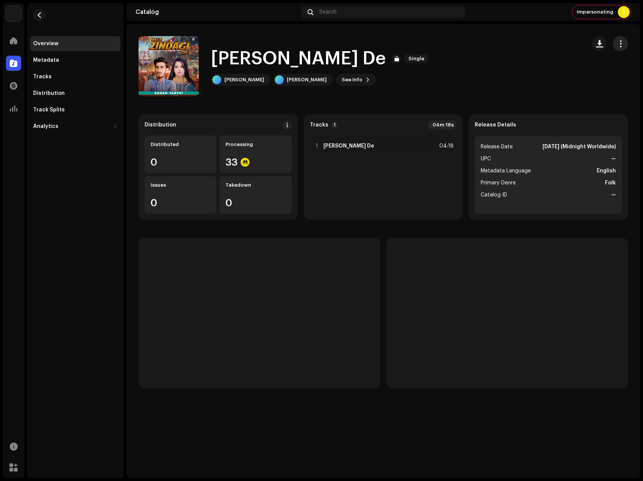
click at [623, 47] on span "button" at bounding box center [620, 44] width 7 height 6
click at [411, 102] on catalog-releases-details-overview "[PERSON_NAME] De Single [PERSON_NAME] De Single [PERSON_NAME] [PERSON_NAME] See…" at bounding box center [382, 212] width 513 height 376
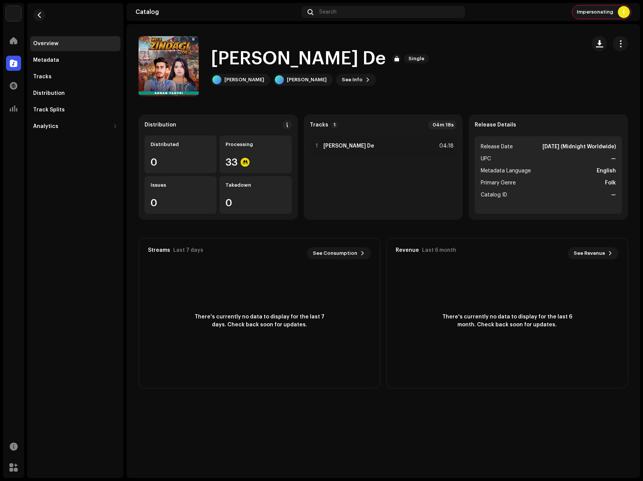
click at [621, 12] on div "I" at bounding box center [624, 12] width 12 height 12
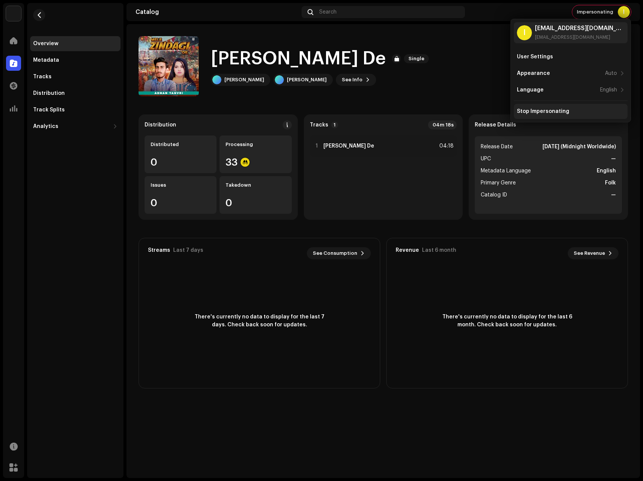
click at [531, 108] on div "Stop Impersonating" at bounding box center [543, 111] width 52 height 6
